Goal: Task Accomplishment & Management: Contribute content

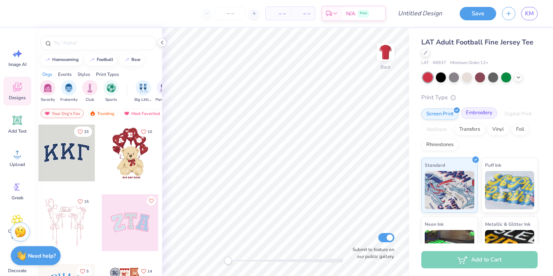
click at [477, 112] on div "Embroidery" at bounding box center [478, 113] width 36 height 12
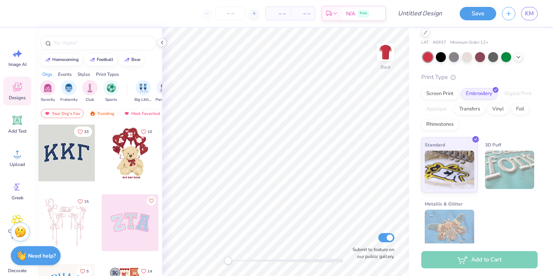
scroll to position [28, 0]
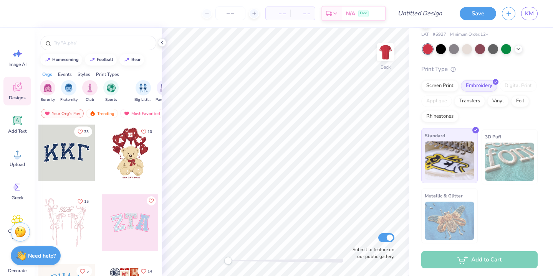
click at [458, 163] on img at bounding box center [448, 161] width 49 height 38
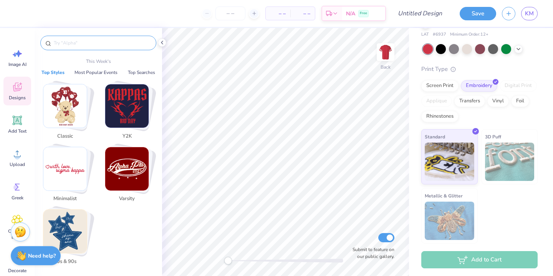
click at [102, 44] on input "text" at bounding box center [102, 43] width 98 height 8
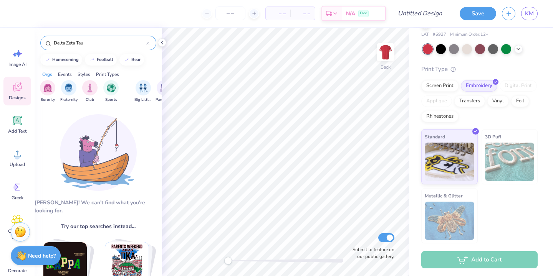
scroll to position [8, 0]
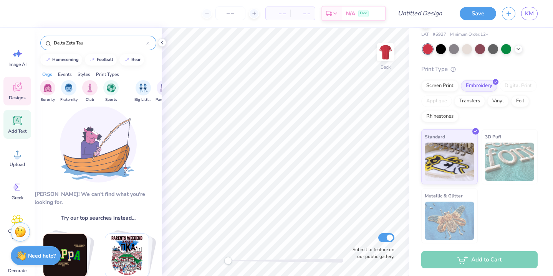
type input "Delta Zeta Tau"
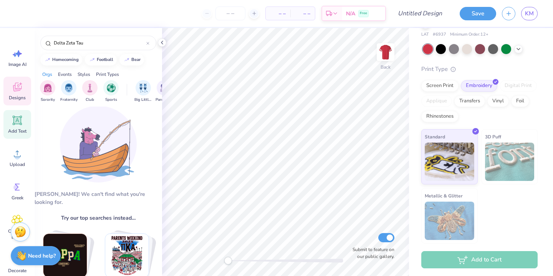
click at [20, 118] on icon at bounding box center [17, 120] width 7 height 7
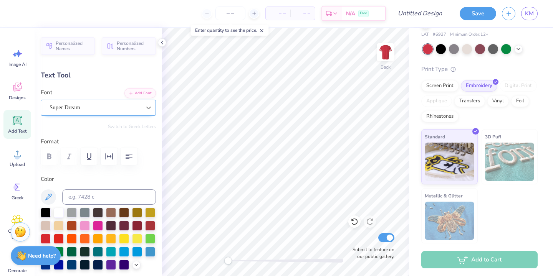
click at [149, 105] on icon at bounding box center [149, 108] width 8 height 8
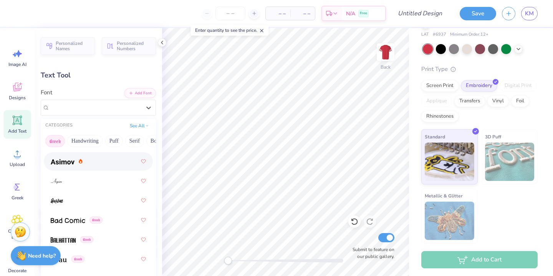
click at [51, 138] on button "Greek" at bounding box center [55, 141] width 20 height 12
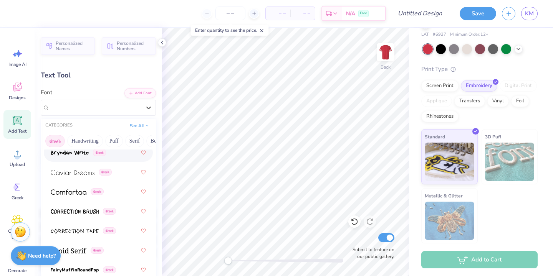
scroll to position [336, 0]
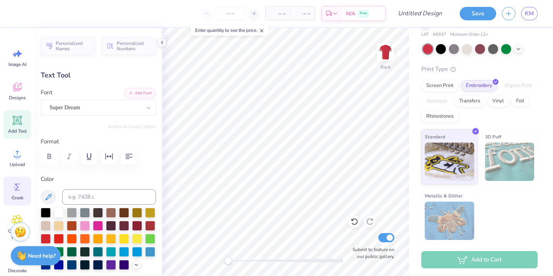
click at [20, 191] on icon at bounding box center [18, 187] width 12 height 12
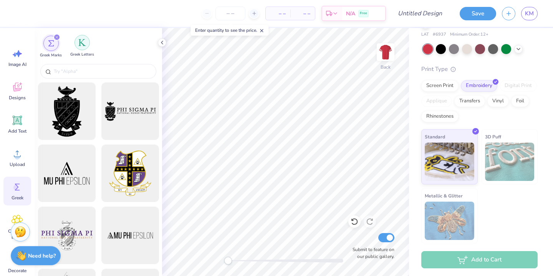
click at [78, 44] on div "filter for Greek Letters" at bounding box center [81, 42] width 15 height 15
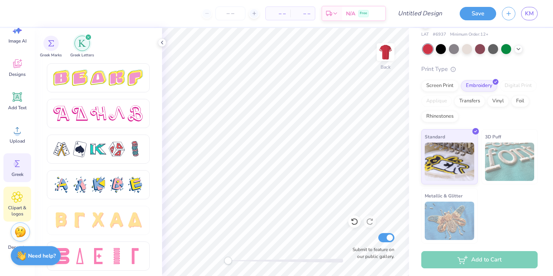
scroll to position [0, 0]
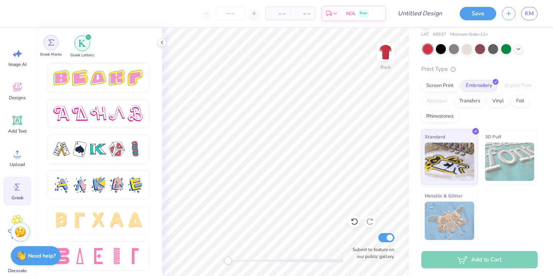
click at [49, 48] on div "filter for Greek Marks" at bounding box center [50, 42] width 15 height 15
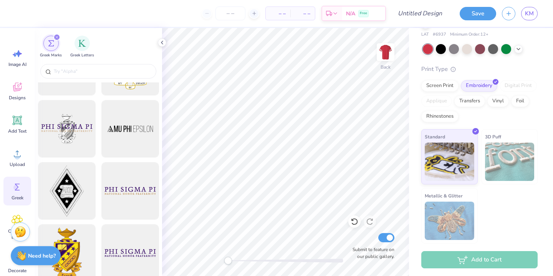
scroll to position [113, 0]
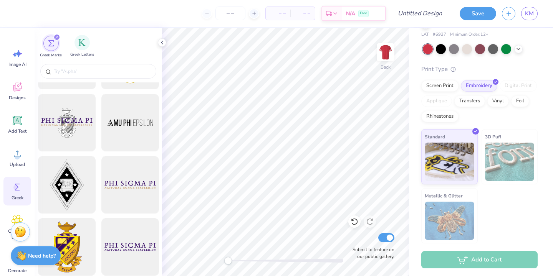
click at [74, 40] on div "Greek Letters" at bounding box center [82, 46] width 24 height 23
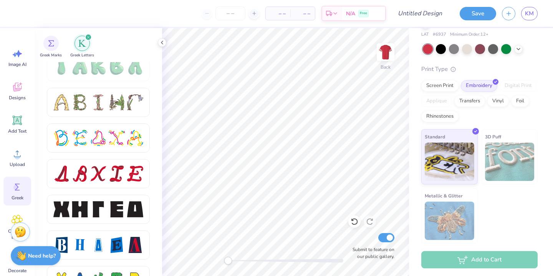
scroll to position [910, 0]
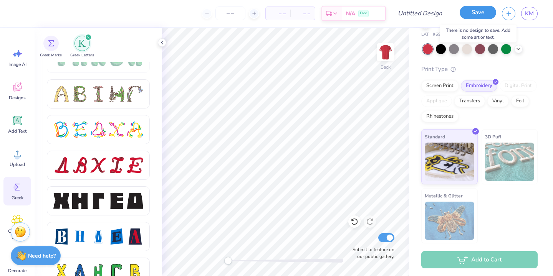
click at [474, 16] on button "Save" at bounding box center [477, 12] width 36 height 13
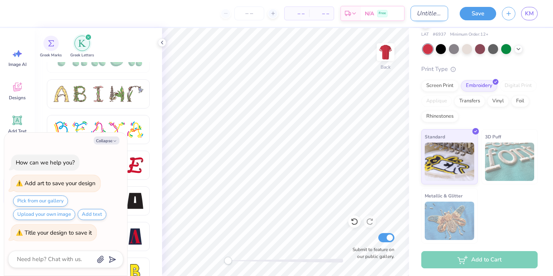
type textarea "x"
click at [424, 14] on input "Design Title" at bounding box center [429, 13] width 38 height 15
type input "B"
type textarea "x"
type input "Br"
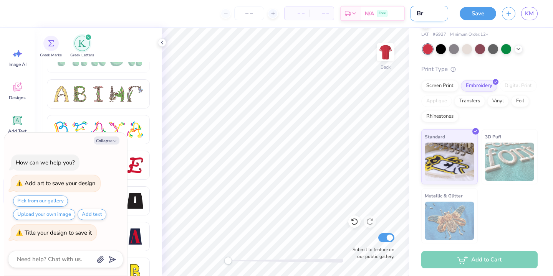
type textarea "x"
type input "Bri"
type textarea "x"
type input "Bri"
type textarea "x"
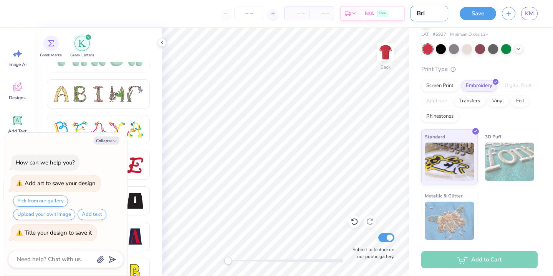
type input "Bri S"
type textarea "x"
type input "Bri Sh"
type textarea "x"
type input "Bri Shi"
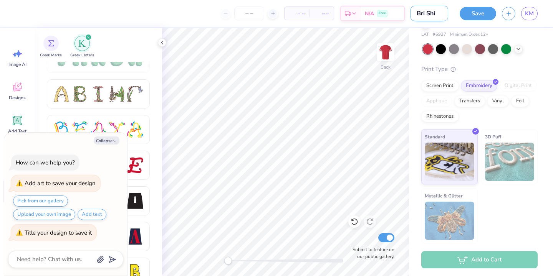
type textarea "x"
type input "Bri Shir"
type textarea "x"
type input "Bri Shirt"
type textarea "x"
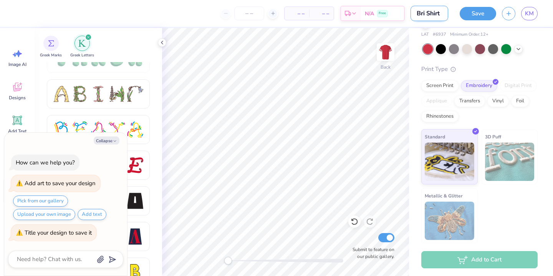
type input "Bri Shirt"
type textarea "x"
type input "Bri Shirt"
click at [358, 223] on div at bounding box center [354, 222] width 12 height 12
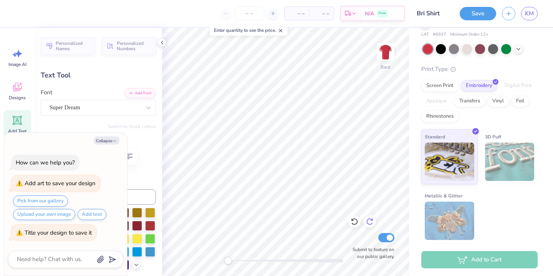
click at [372, 225] on icon at bounding box center [370, 222] width 8 height 8
click at [498, 101] on div "Vinyl" at bounding box center [497, 100] width 21 height 12
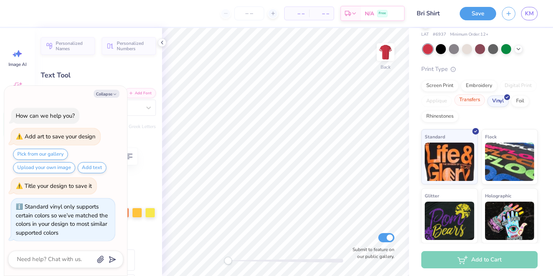
click at [466, 104] on div "Transfers" at bounding box center [469, 100] width 31 height 12
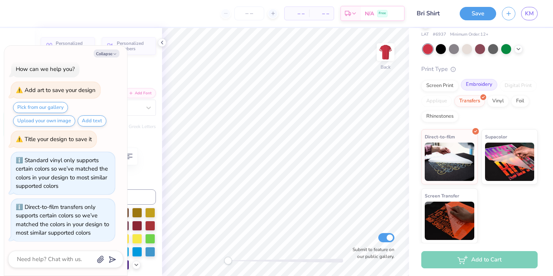
click at [482, 86] on div "Embroidery" at bounding box center [478, 85] width 36 height 12
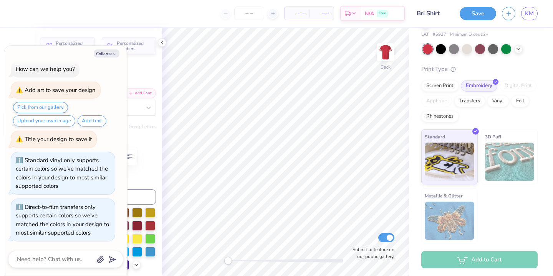
scroll to position [0, 0]
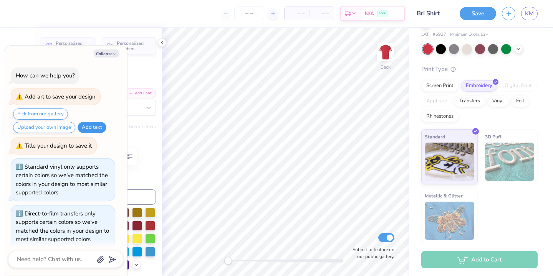
click at [93, 126] on button "Add text" at bounding box center [92, 127] width 29 height 11
type textarea "x"
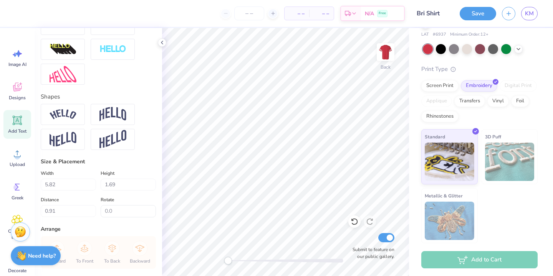
scroll to position [357, 0]
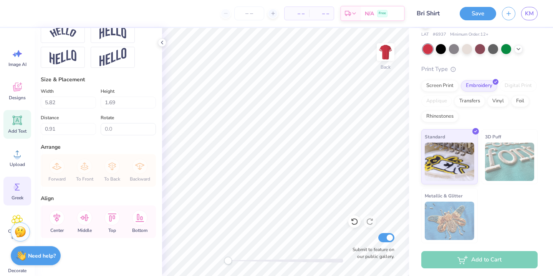
click at [18, 187] on icon at bounding box center [17, 187] width 5 height 7
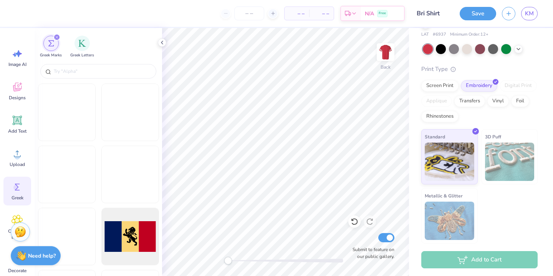
scroll to position [439, 0]
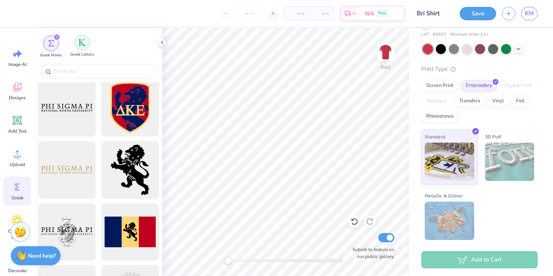
click at [79, 43] on img "filter for Greek Letters" at bounding box center [82, 43] width 8 height 8
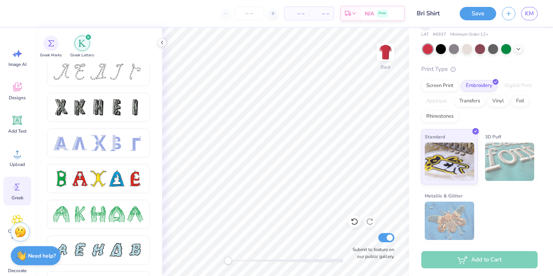
scroll to position [0, 0]
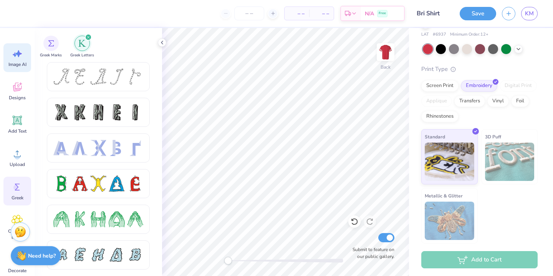
click at [21, 54] on icon at bounding box center [18, 53] width 7 height 7
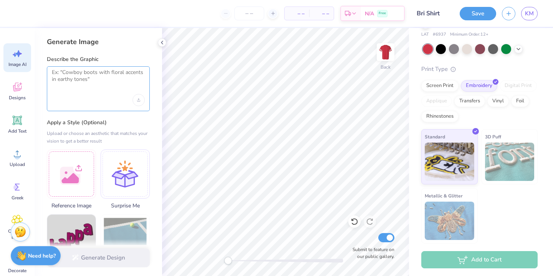
click at [92, 81] on textarea at bounding box center [98, 78] width 93 height 19
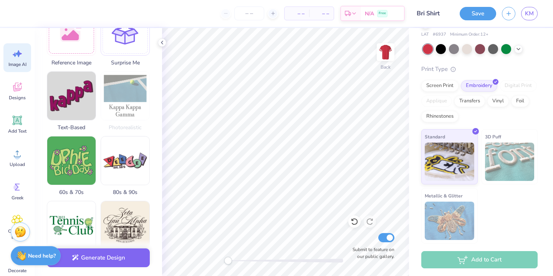
scroll to position [182, 0]
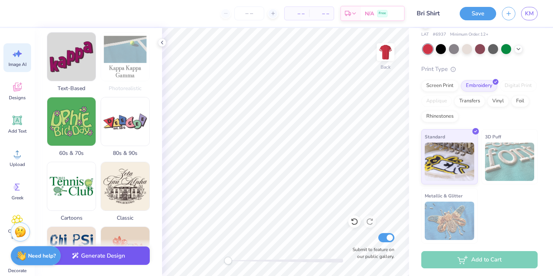
type textarea "Delta Zeta Tau traditional letters"
click at [112, 253] on button "Generate Design" at bounding box center [98, 256] width 103 height 19
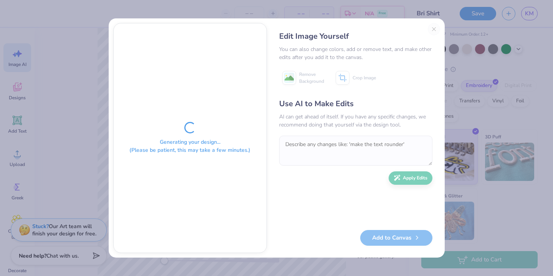
click at [433, 30] on div "Edit Image Yourself You can also change colors, add or remove text, and make ot…" at bounding box center [355, 138] width 168 height 230
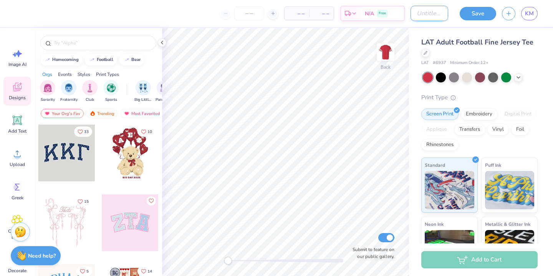
click at [432, 13] on input "Design Title" at bounding box center [429, 13] width 38 height 15
type input "Bri"
click at [383, 60] on img at bounding box center [385, 52] width 31 height 31
click at [18, 121] on icon at bounding box center [17, 120] width 9 height 9
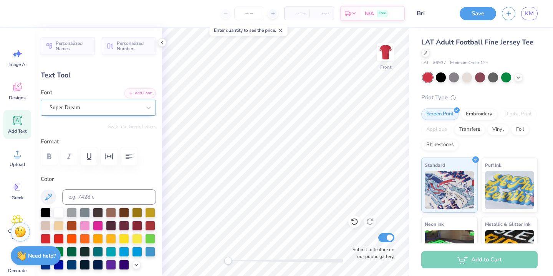
click at [106, 109] on div "Super Dream" at bounding box center [95, 108] width 93 height 12
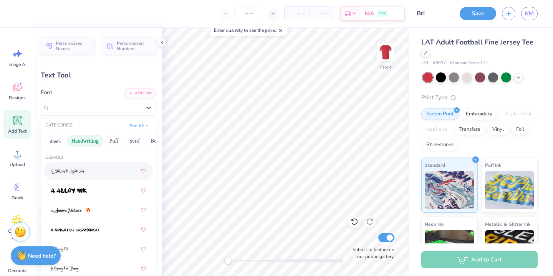
click at [86, 138] on button "Handwriting" at bounding box center [85, 141] width 36 height 12
click at [115, 142] on button "Puff" at bounding box center [114, 141] width 18 height 12
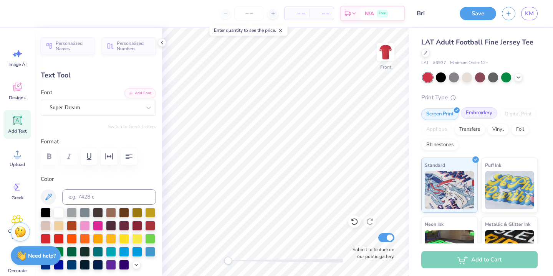
click at [482, 108] on div "Embroidery" at bounding box center [478, 113] width 36 height 12
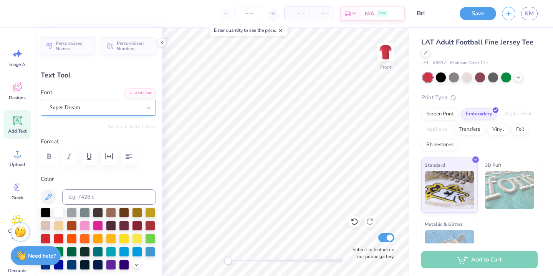
click at [141, 105] on div "Super Dream" at bounding box center [95, 108] width 93 height 12
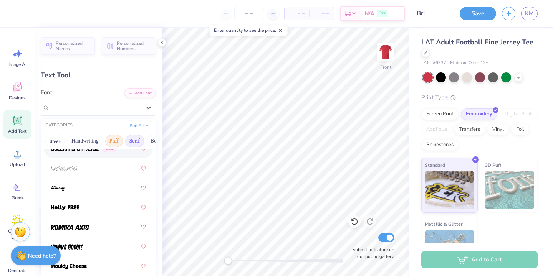
click at [131, 142] on button "Serif" at bounding box center [134, 141] width 19 height 12
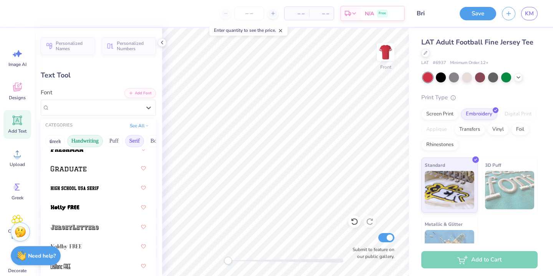
click at [88, 142] on button "Handwriting" at bounding box center [85, 141] width 36 height 12
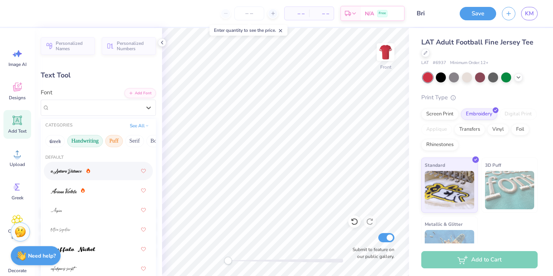
scroll to position [0, 0]
click at [135, 142] on button "Serif" at bounding box center [134, 141] width 19 height 12
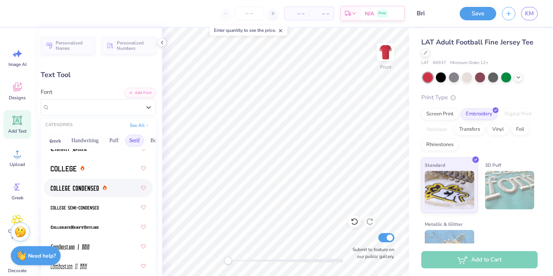
scroll to position [298, 0]
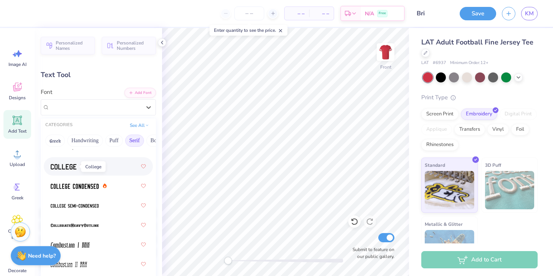
click at [69, 168] on img at bounding box center [64, 166] width 26 height 5
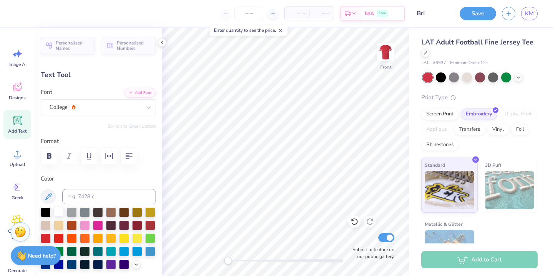
click at [61, 207] on div at bounding box center [59, 212] width 10 height 10
type textarea "T"
type textarea "2X PoRTION"
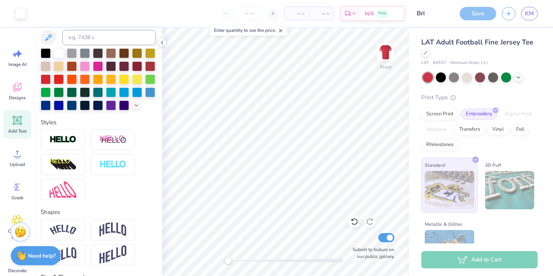
scroll to position [357, 0]
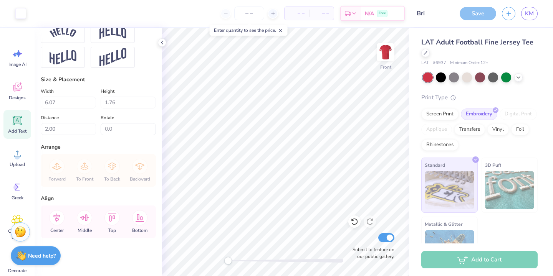
type input "12.49"
type input "1.71"
type input "2.14"
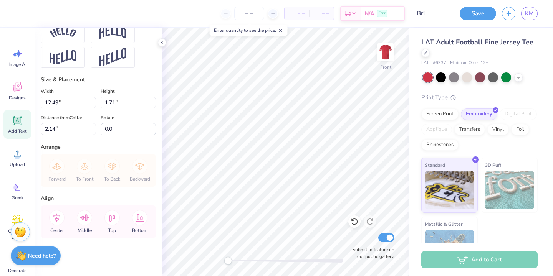
type input "11.60"
type input "1.59"
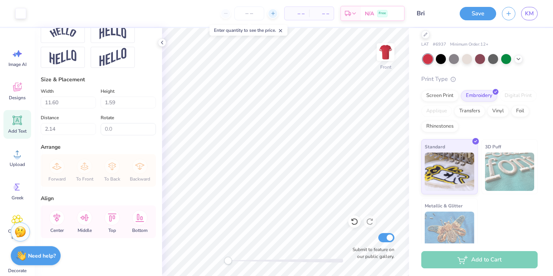
click at [273, 12] on line at bounding box center [273, 13] width 0 height 3
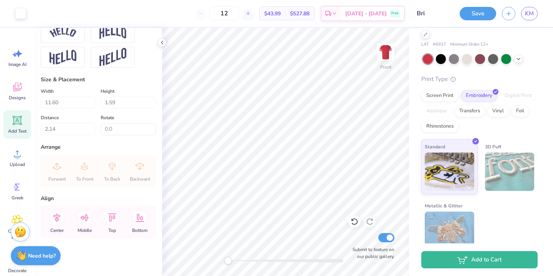
click at [215, 15] on div "12" at bounding box center [224, 14] width 58 height 14
click at [239, 10] on input "12" at bounding box center [224, 14] width 30 height 14
type input "1"
click at [480, 17] on button "Save" at bounding box center [477, 12] width 36 height 13
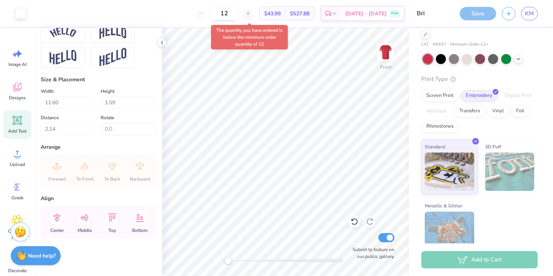
click at [239, 13] on input "12" at bounding box center [224, 14] width 30 height 14
type input "1"
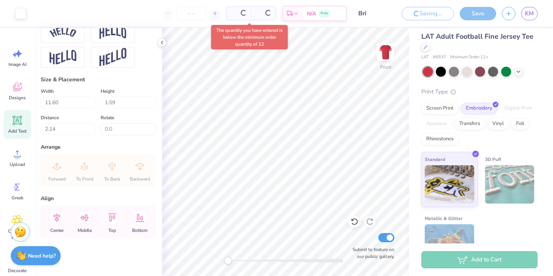
scroll to position [31, 0]
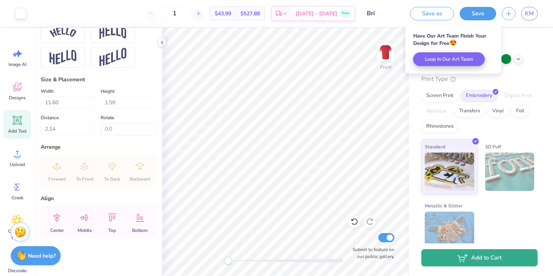
type input "12"
click at [477, 264] on button "Add to Cart" at bounding box center [479, 257] width 116 height 17
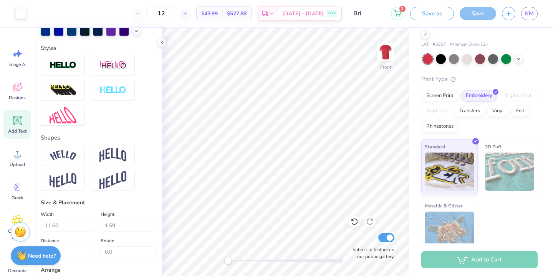
scroll to position [0, 0]
